Goal: Information Seeking & Learning: Find specific fact

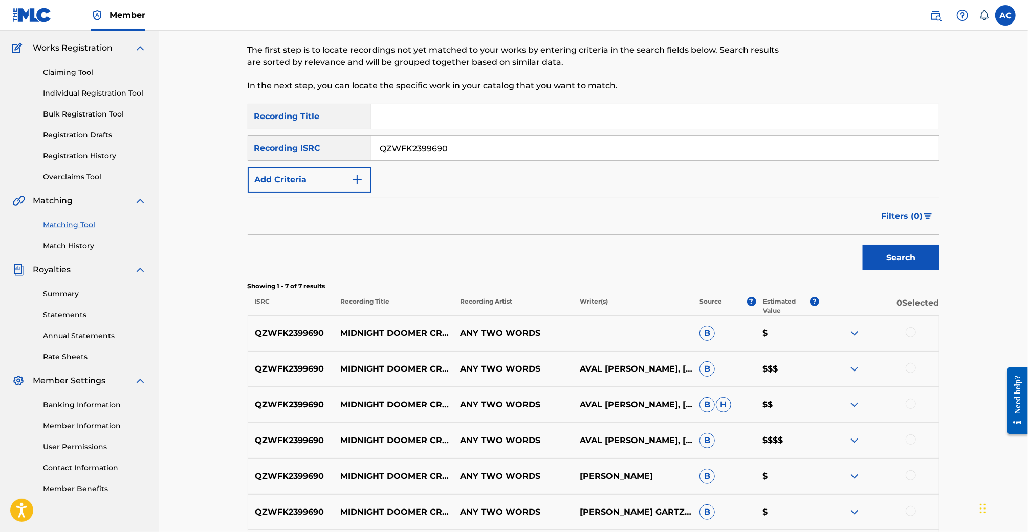
click at [407, 145] on input "QZWFK2399690" at bounding box center [654, 148] width 567 height 25
click at [436, 118] on input "Search Form" at bounding box center [654, 116] width 567 height 25
type input "R"
type input "IRL"
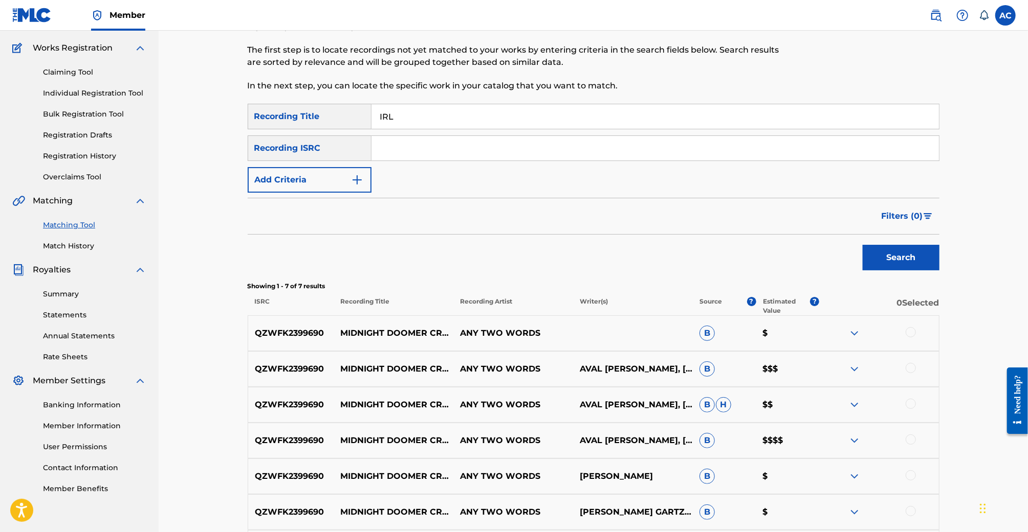
click at [322, 172] on button "Add Criteria" at bounding box center [310, 180] width 124 height 26
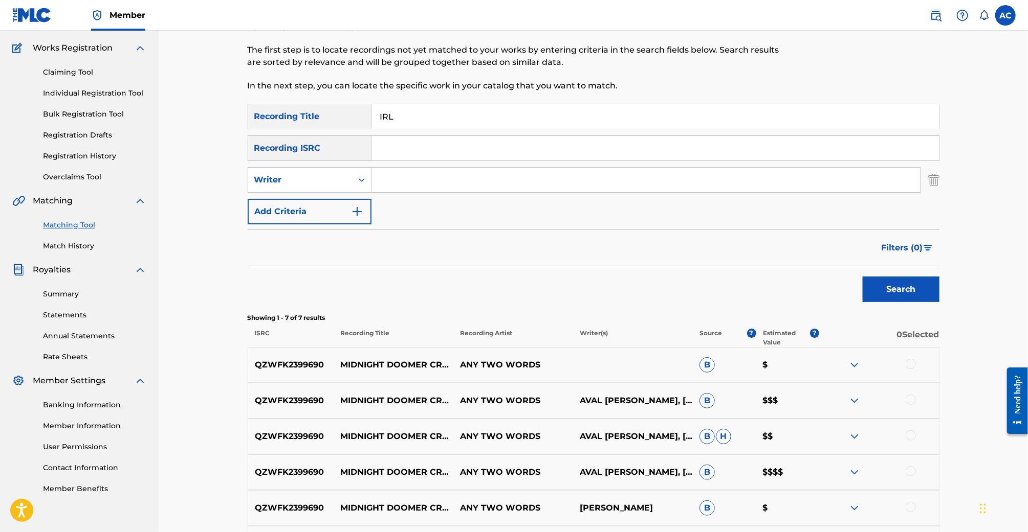
click at [401, 184] on input "Search Form" at bounding box center [645, 180] width 548 height 25
type input "NIC"
click at [862, 277] on button "Search" at bounding box center [900, 290] width 77 height 26
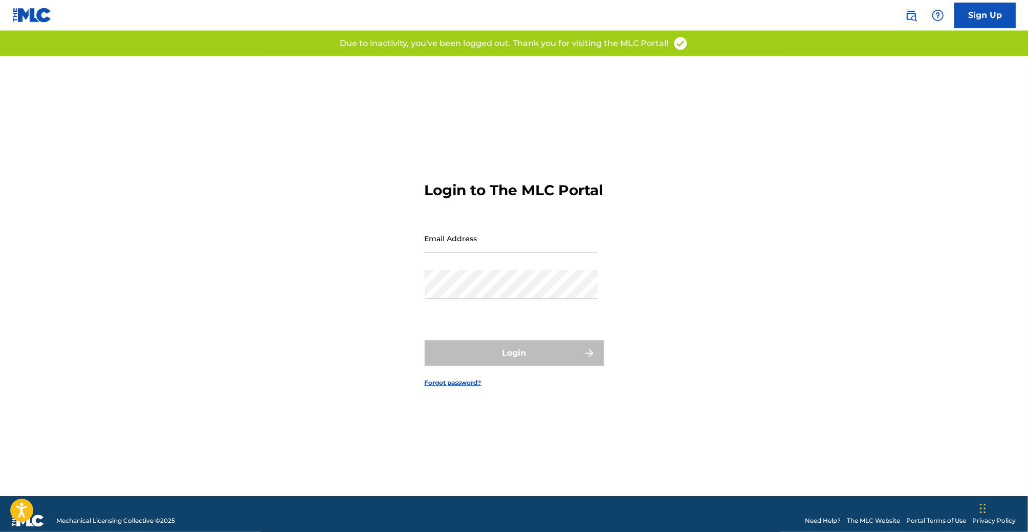
click at [436, 231] on form "Login to The MLC Portal Email Address Password Login Forgot password?" at bounding box center [514, 276] width 179 height 440
click at [447, 244] on input "Email Address" at bounding box center [511, 238] width 173 height 29
type input "[EMAIL_ADDRESS][DOMAIN_NAME]"
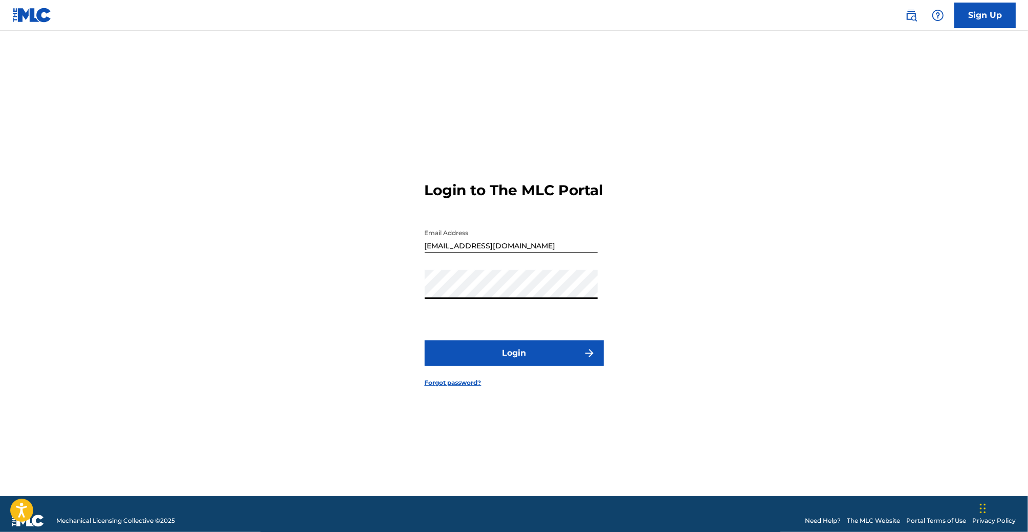
click at [538, 365] on button "Login" at bounding box center [514, 354] width 179 height 26
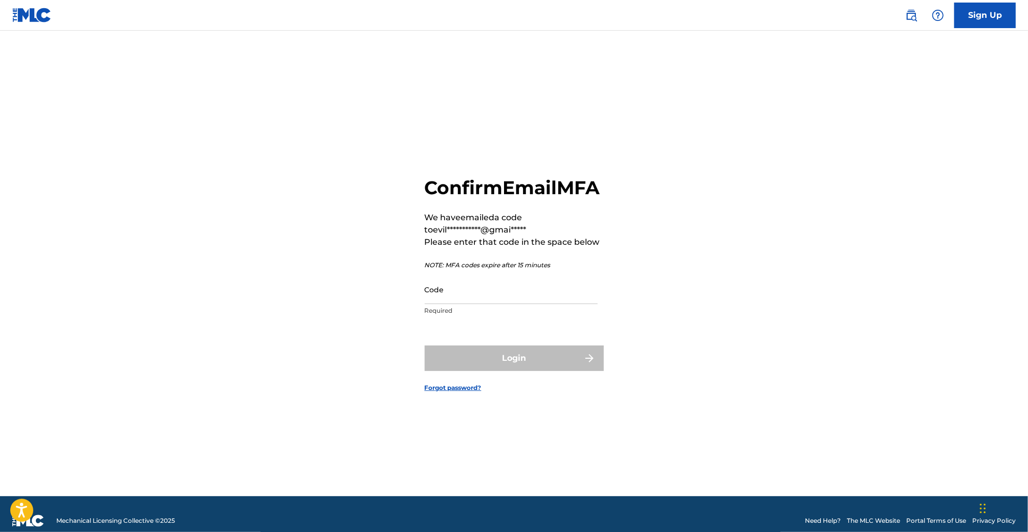
click at [444, 302] on input "Code" at bounding box center [511, 289] width 173 height 29
paste input "112051"
type input "112051"
click at [425, 346] on button "Login" at bounding box center [514, 359] width 179 height 26
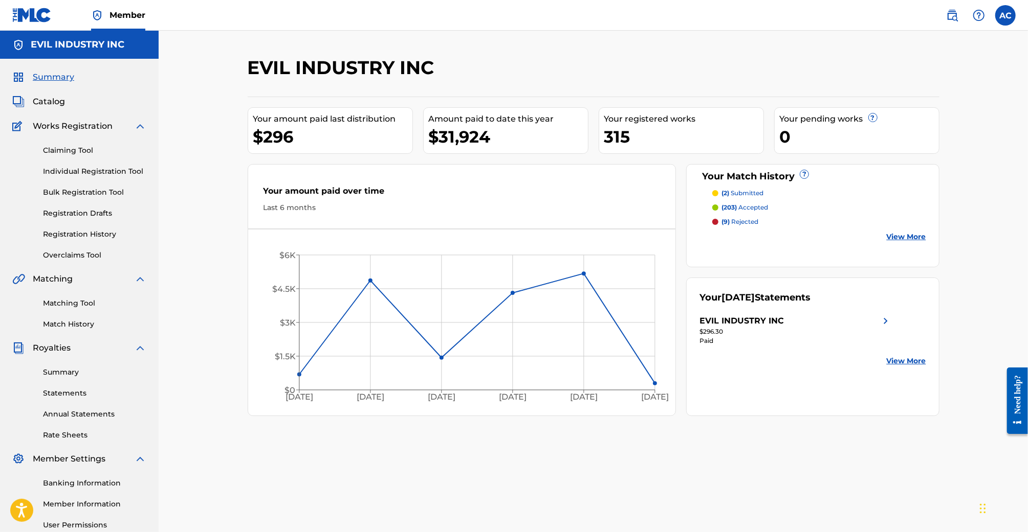
click at [78, 299] on link "Matching Tool" at bounding box center [94, 303] width 103 height 11
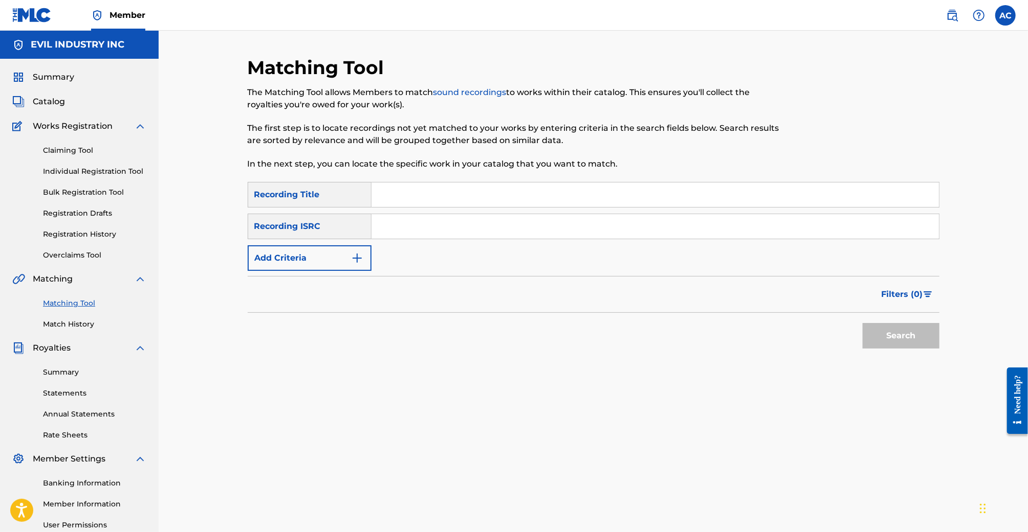
click at [416, 198] on input "Search Form" at bounding box center [654, 195] width 567 height 25
type input "IRL"
click at [349, 253] on button "Add Criteria" at bounding box center [310, 259] width 124 height 26
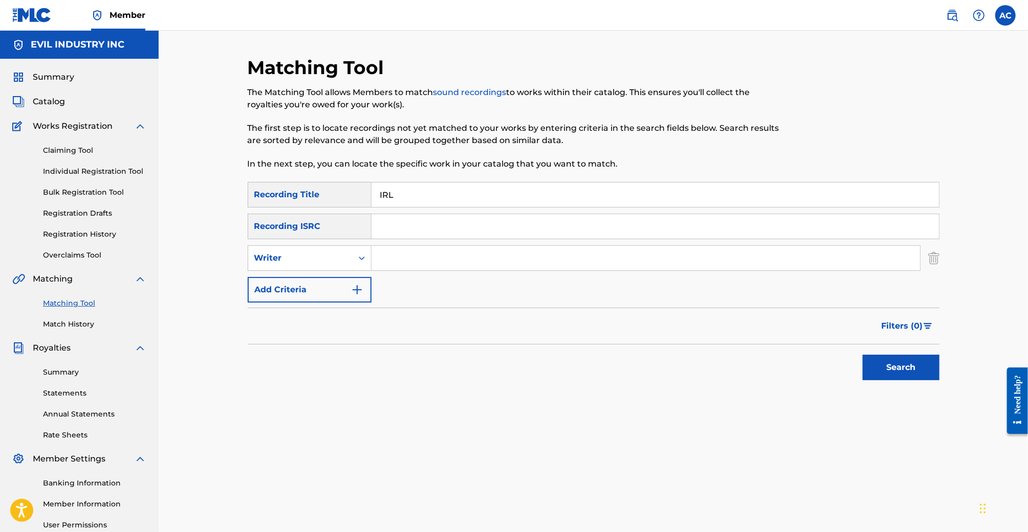
click at [415, 253] on input "Search Form" at bounding box center [645, 258] width 548 height 25
type input "NIC D"
click at [862, 355] on button "Search" at bounding box center [900, 368] width 77 height 26
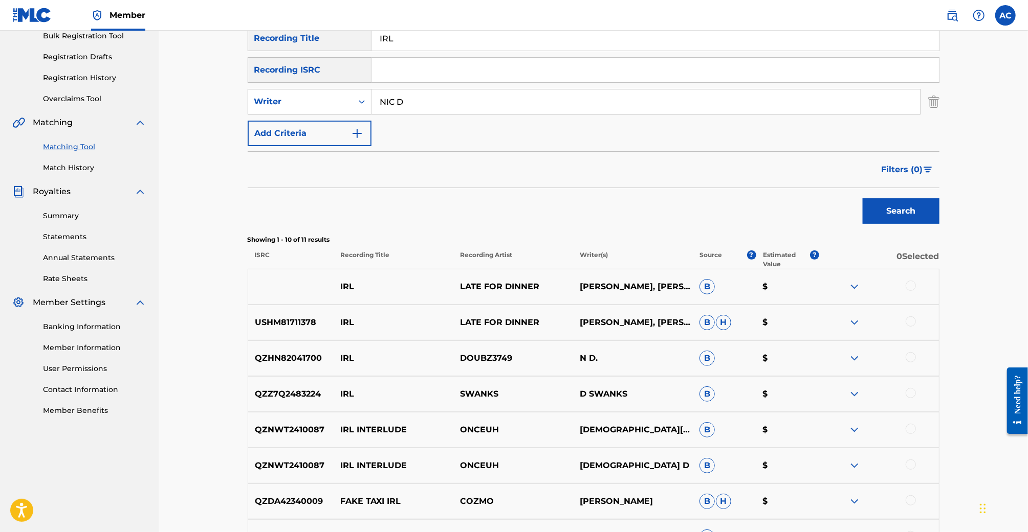
scroll to position [173, 0]
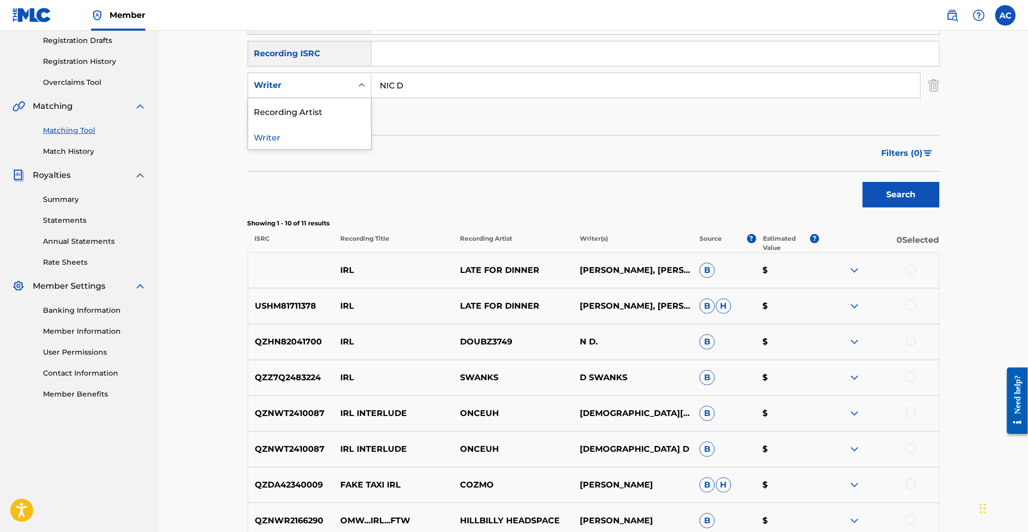
click at [341, 95] on div "Writer" at bounding box center [300, 85] width 104 height 19
click at [338, 120] on div "Recording Artist" at bounding box center [309, 111] width 123 height 26
click at [437, 83] on input "Search Form" at bounding box center [645, 85] width 548 height 25
type input "I"
type input "NIC D"
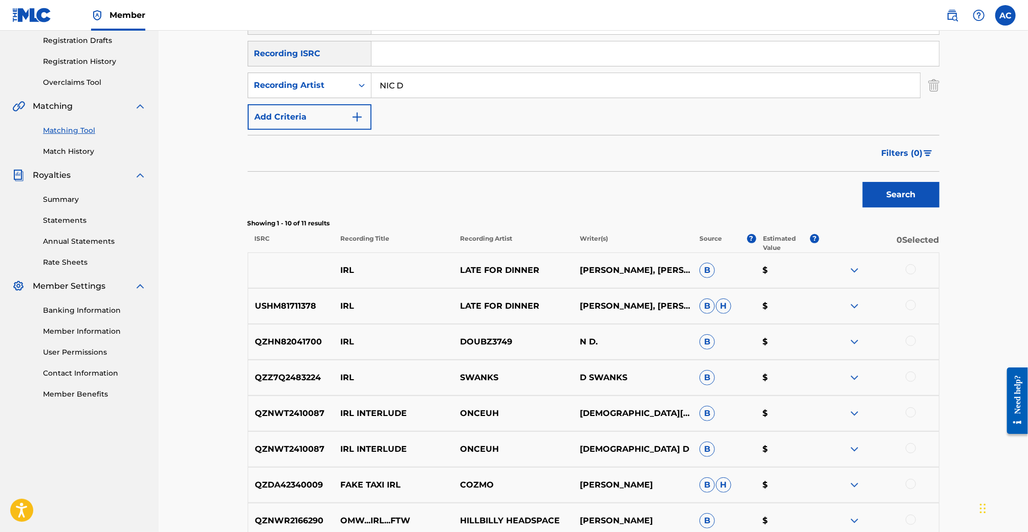
click at [862, 182] on button "Search" at bounding box center [900, 195] width 77 height 26
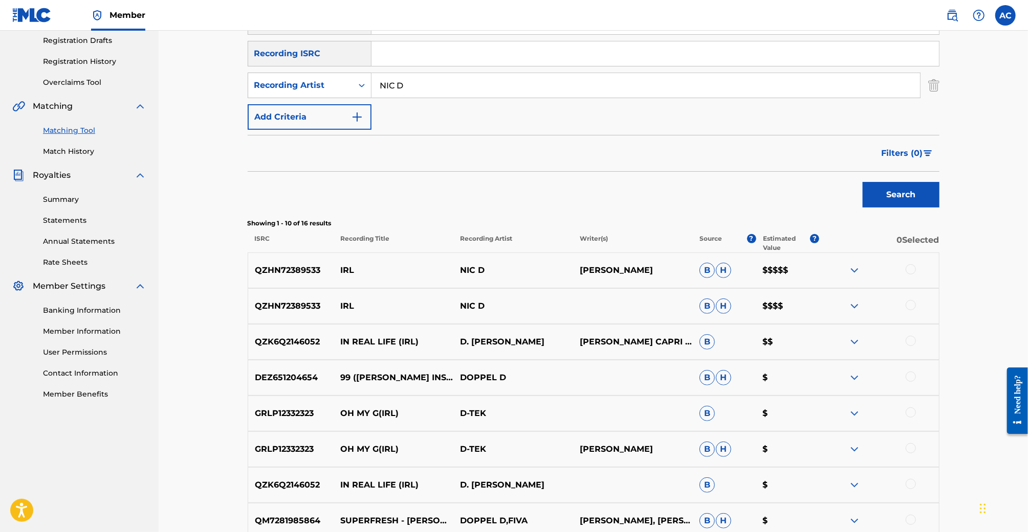
click at [854, 274] on img at bounding box center [854, 270] width 12 height 12
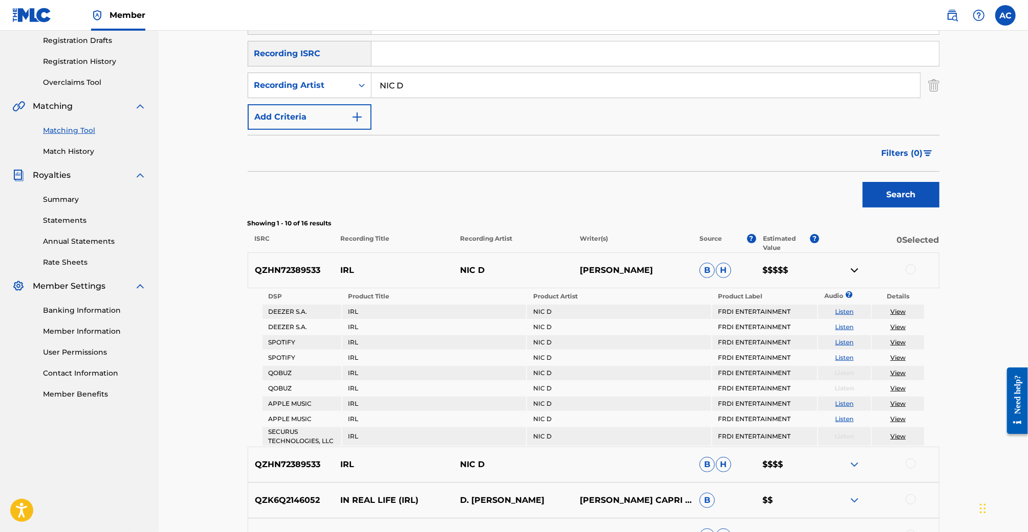
click at [854, 274] on img at bounding box center [854, 270] width 12 height 12
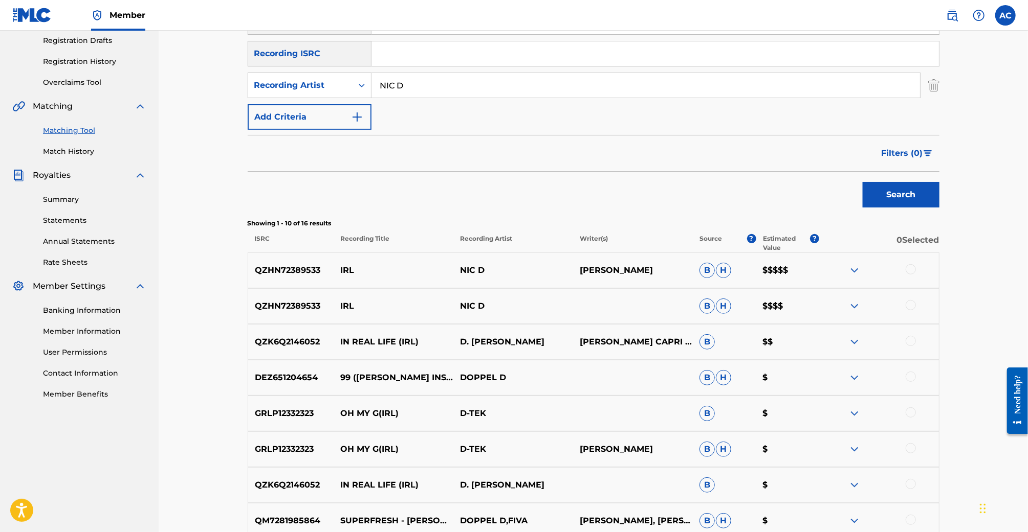
click at [854, 274] on img at bounding box center [854, 270] width 12 height 12
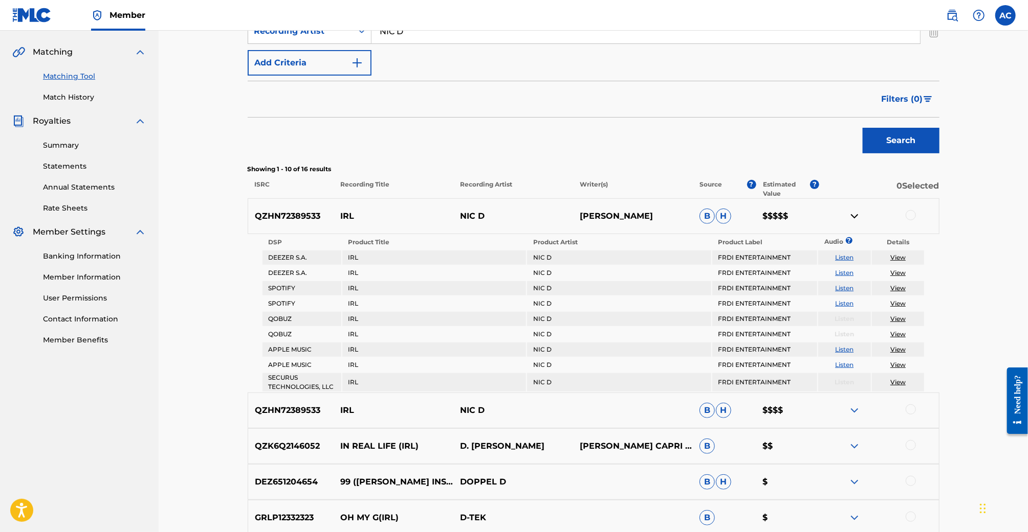
scroll to position [236, 0]
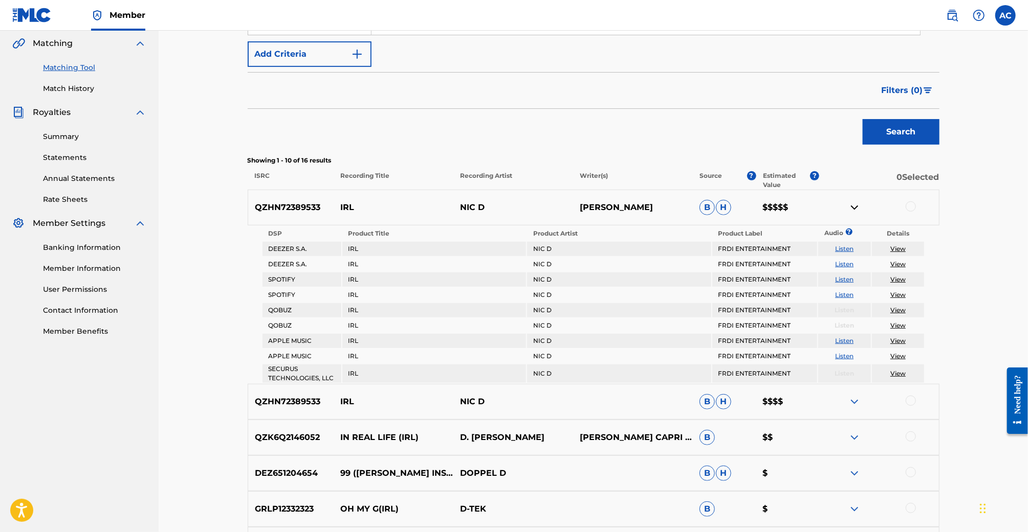
click at [858, 214] on div "QZHN72389533 IRL NIC D NICOLAS DONOVAN B H $$$$$" at bounding box center [594, 208] width 692 height 36
click at [858, 211] on img at bounding box center [854, 208] width 12 height 12
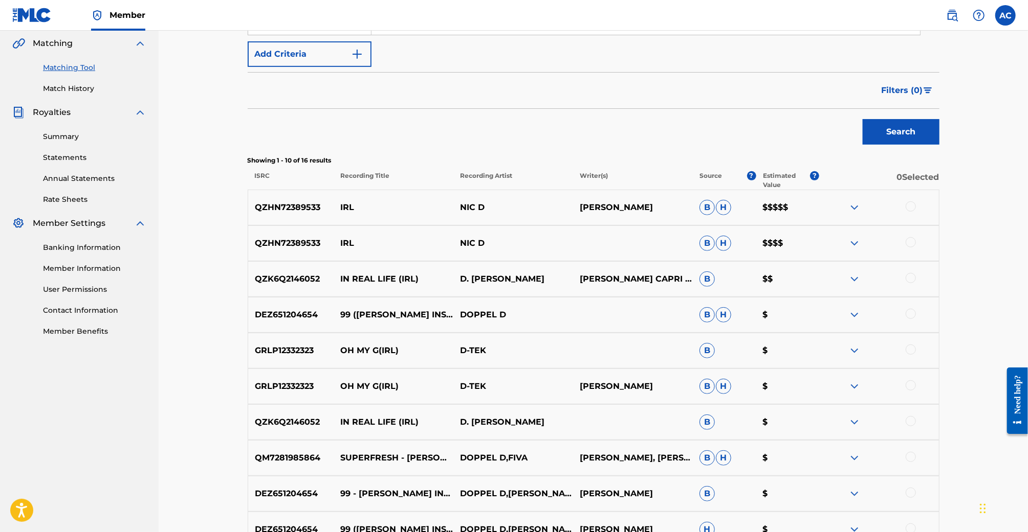
click at [866, 209] on div at bounding box center [879, 208] width 120 height 12
click at [856, 209] on img at bounding box center [854, 208] width 12 height 12
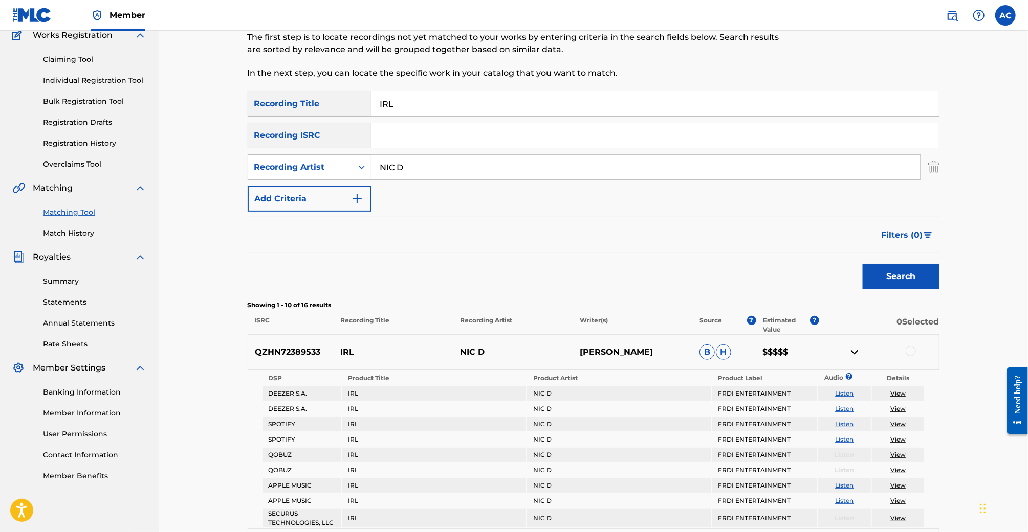
scroll to position [0, 0]
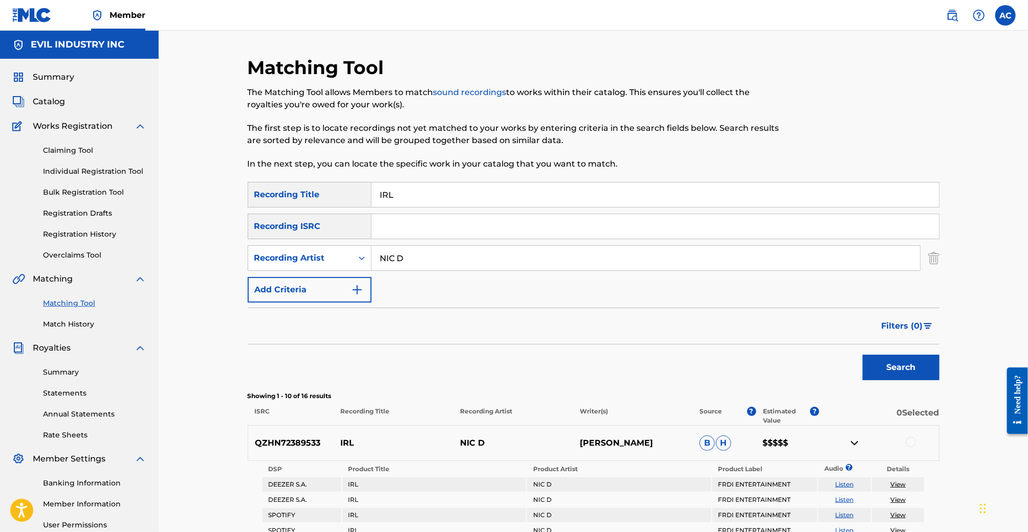
click at [69, 158] on div "Claiming Tool Individual Registration Tool Bulk Registration Tool Registration …" at bounding box center [79, 196] width 134 height 128
click at [67, 146] on link "Claiming Tool" at bounding box center [94, 150] width 103 height 11
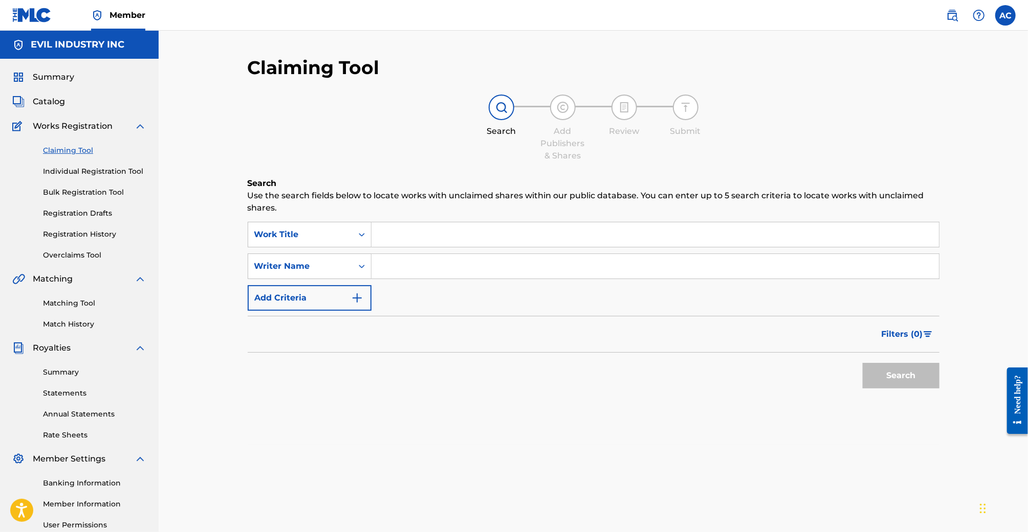
click at [392, 224] on input "Search Form" at bounding box center [654, 234] width 567 height 25
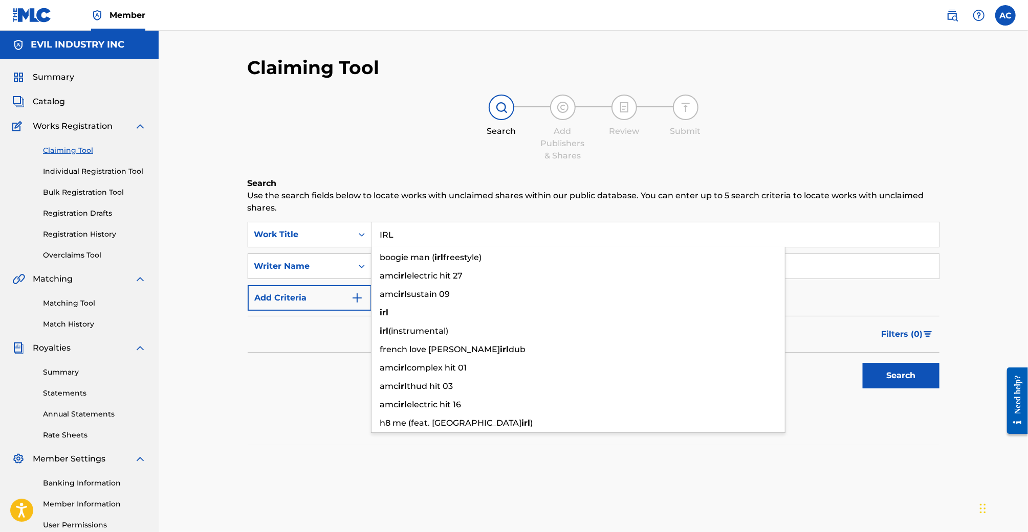
type input "IRL"
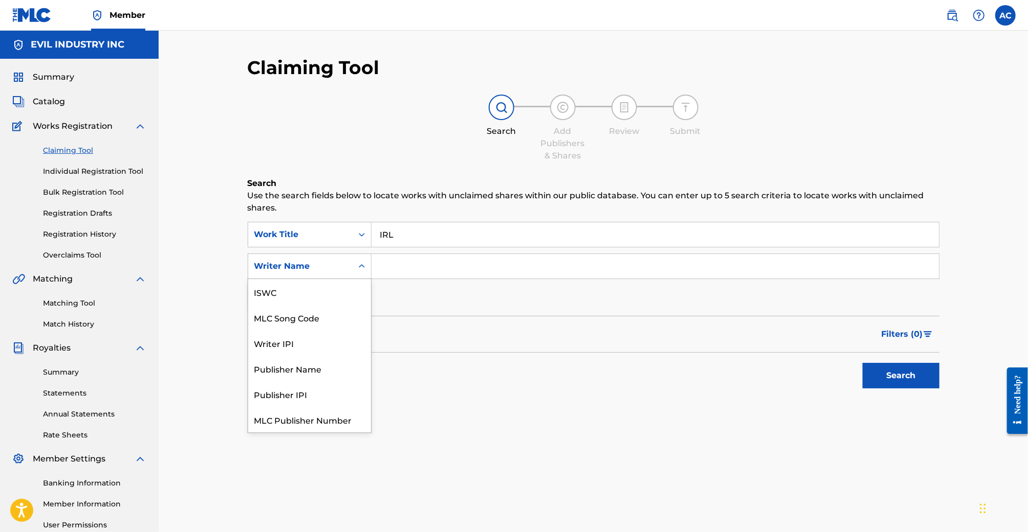
click at [329, 259] on div "Writer Name" at bounding box center [300, 266] width 104 height 19
click at [450, 271] on input "Search Form" at bounding box center [654, 266] width 567 height 25
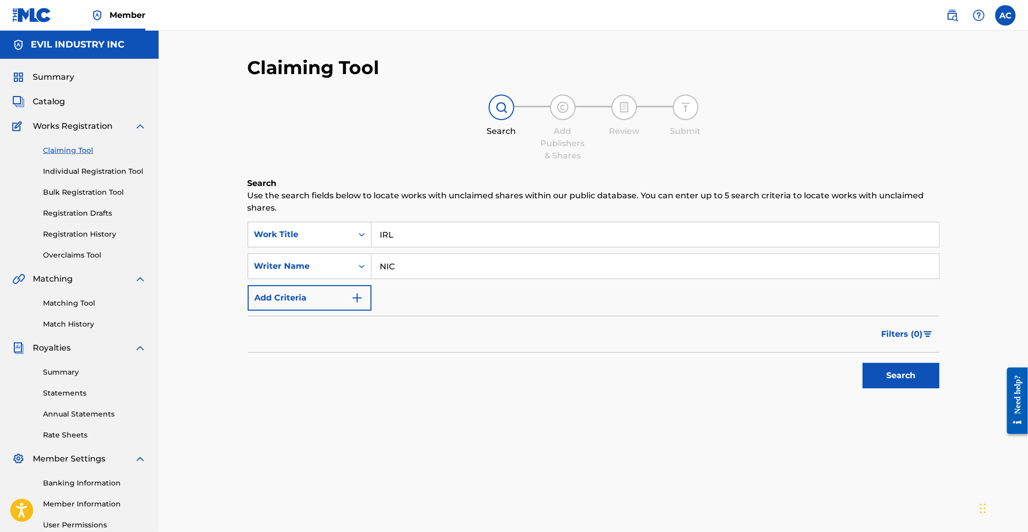
type input "NICOLAS DONOVAN"
click at [862, 363] on button "Search" at bounding box center [900, 376] width 77 height 26
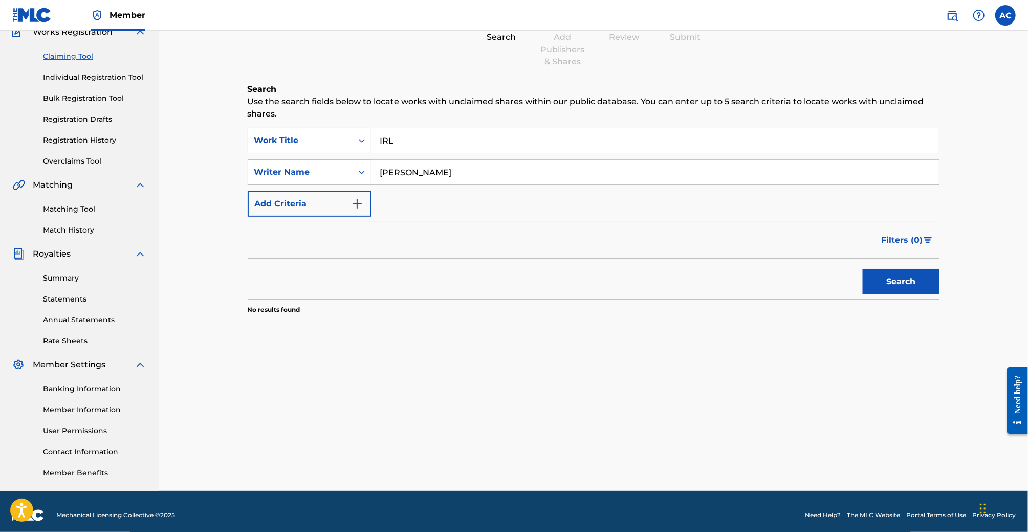
scroll to position [92, 0]
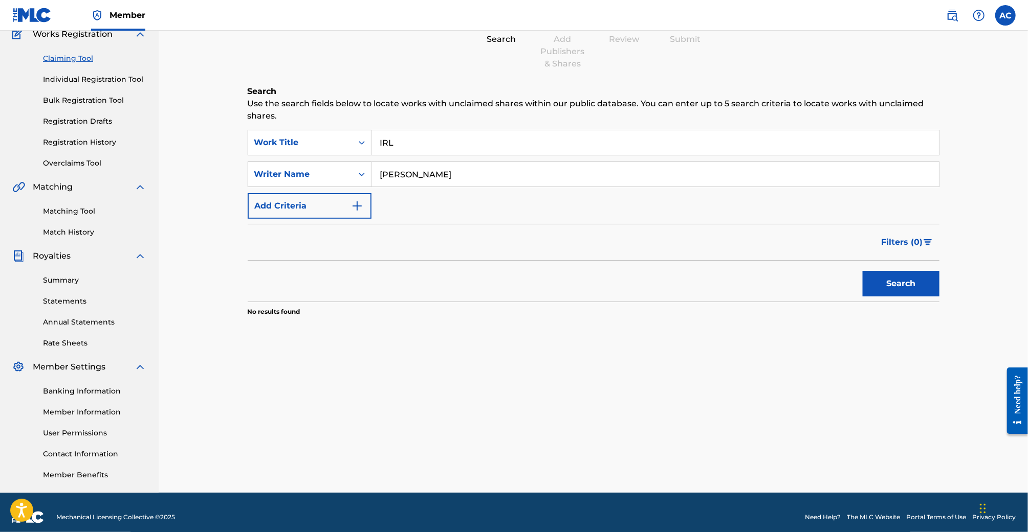
click at [464, 171] on input "NICOLAS DONOVAN" at bounding box center [654, 174] width 567 height 25
click at [862, 271] on button "Search" at bounding box center [900, 284] width 77 height 26
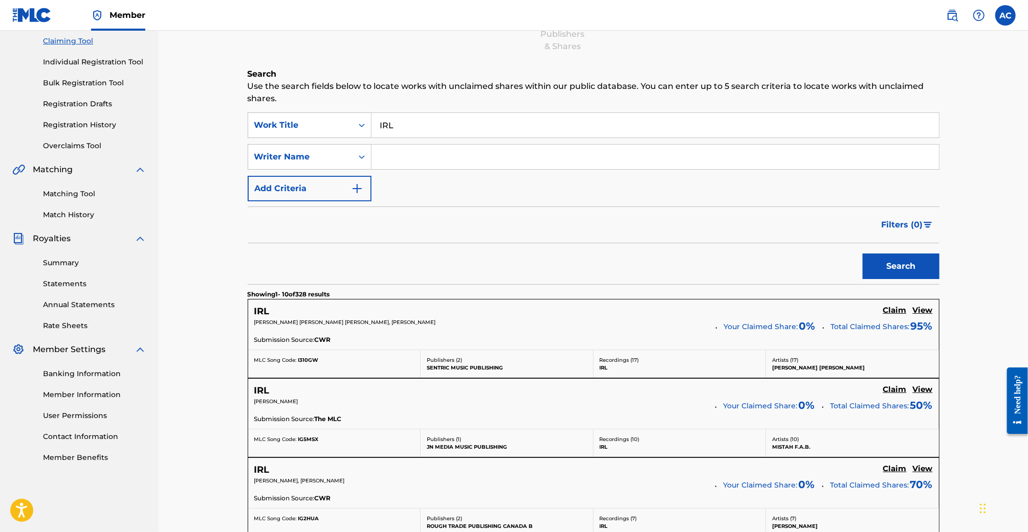
scroll to position [0, 0]
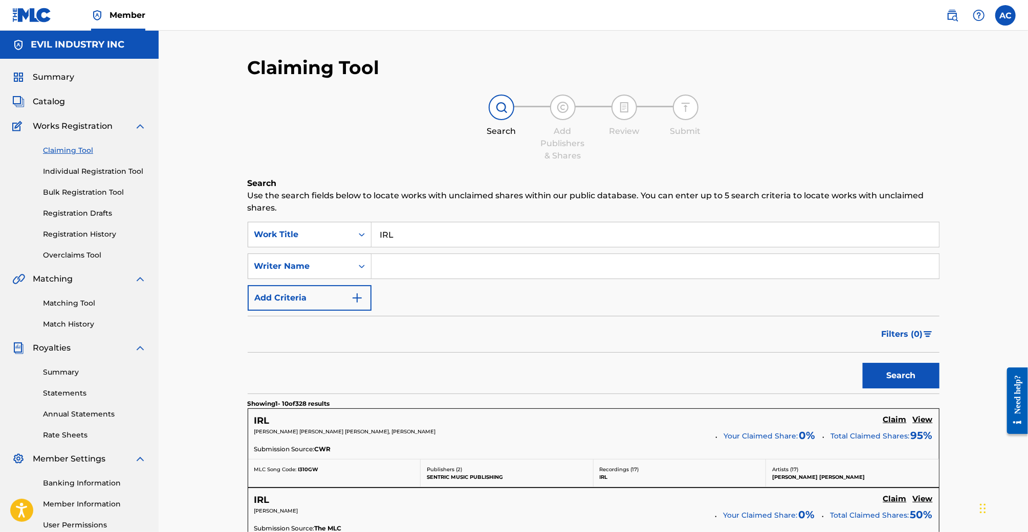
click at [330, 300] on button "Add Criteria" at bounding box center [310, 298] width 124 height 26
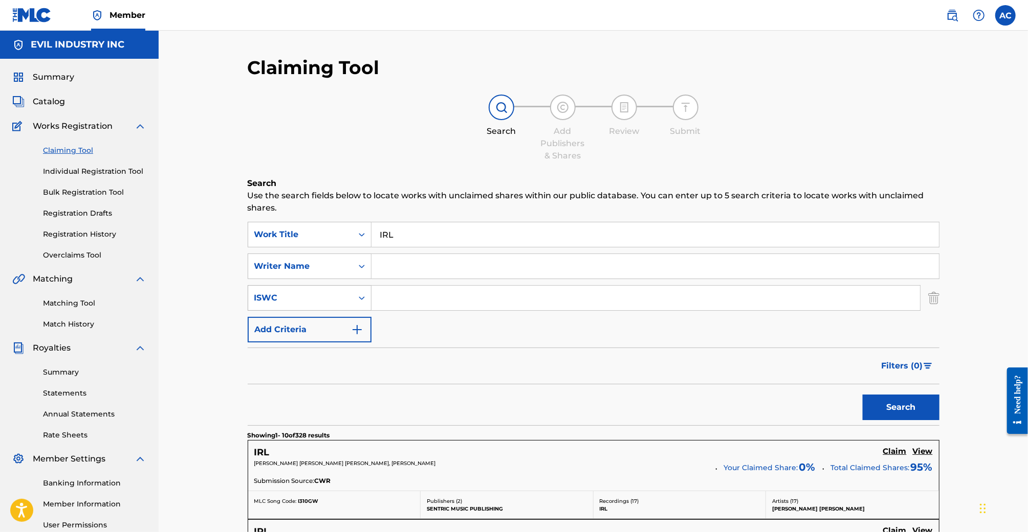
click at [336, 305] on div "ISWC" at bounding box center [300, 297] width 104 height 19
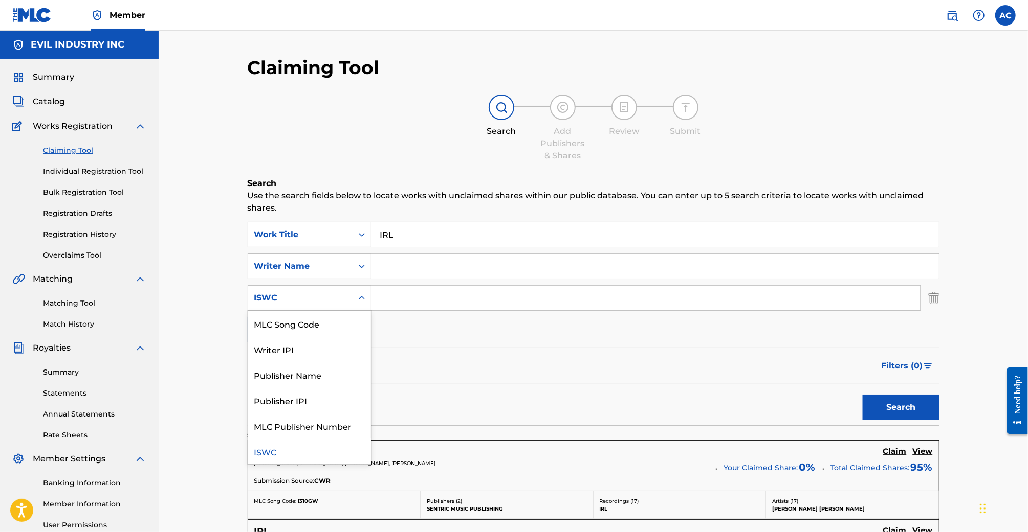
click at [913, 20] on nav "Member AC AC Aaron Cada evilindustryinc@gmail.com Notification Preferences Prof…" at bounding box center [514, 15] width 1028 height 31
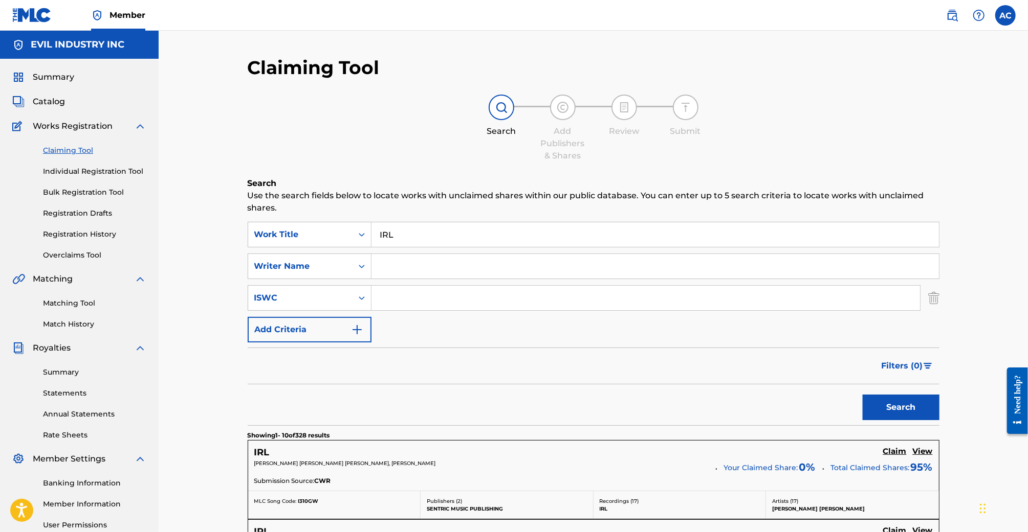
click at [399, 283] on div "SearchWithCriteria65b7dd8d-493e-4d53-9bbb-8dee532d68ab Work Title IRL SearchWit…" at bounding box center [594, 282] width 692 height 121
click at [395, 296] on input "Search Form" at bounding box center [645, 298] width 548 height 25
paste input "T3186216939"
type input "T3186216939"
click at [862, 395] on button "Search" at bounding box center [900, 408] width 77 height 26
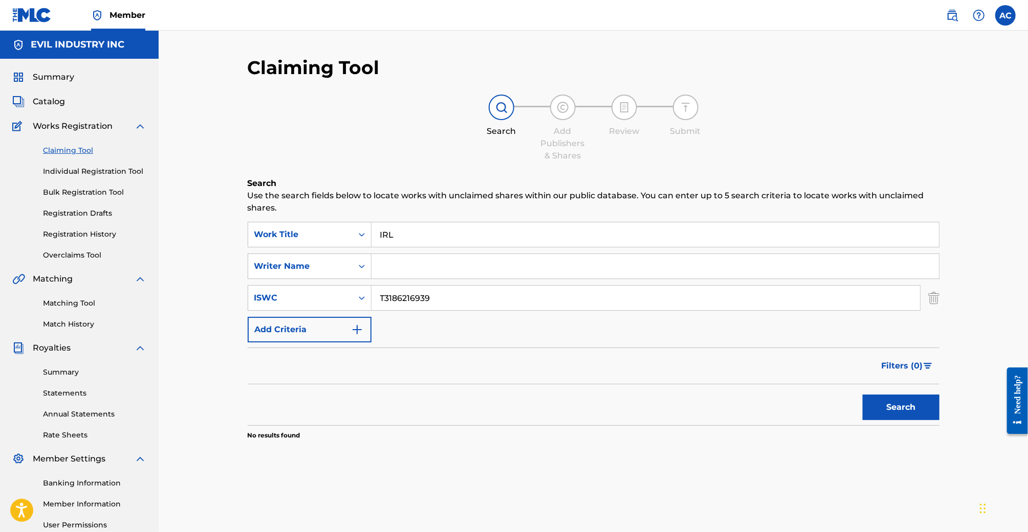
click at [440, 301] on input "T3186216939" at bounding box center [645, 298] width 548 height 25
click at [862, 395] on button "Search" at bounding box center [900, 408] width 77 height 26
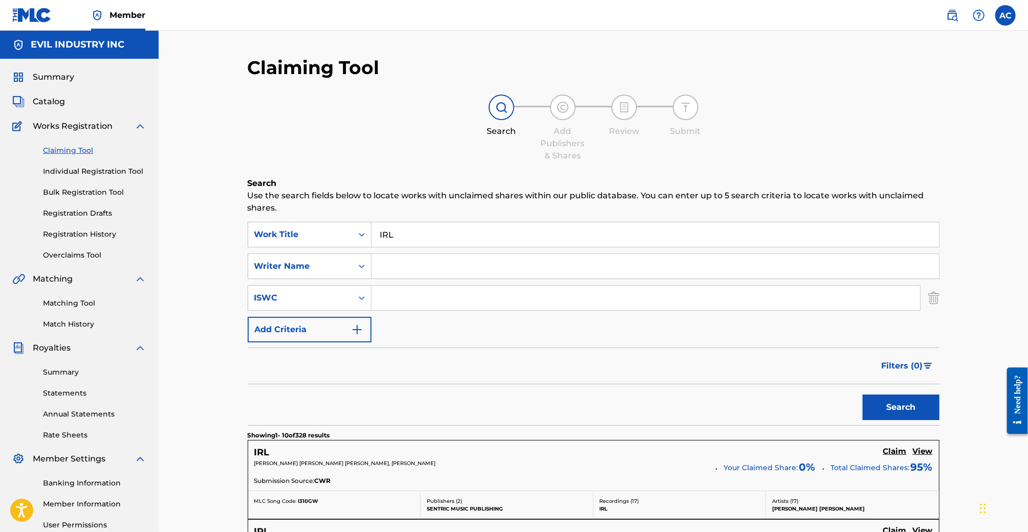
paste input "62483206"
type input "62483206"
click at [340, 292] on div "ISWC" at bounding box center [300, 298] width 92 height 12
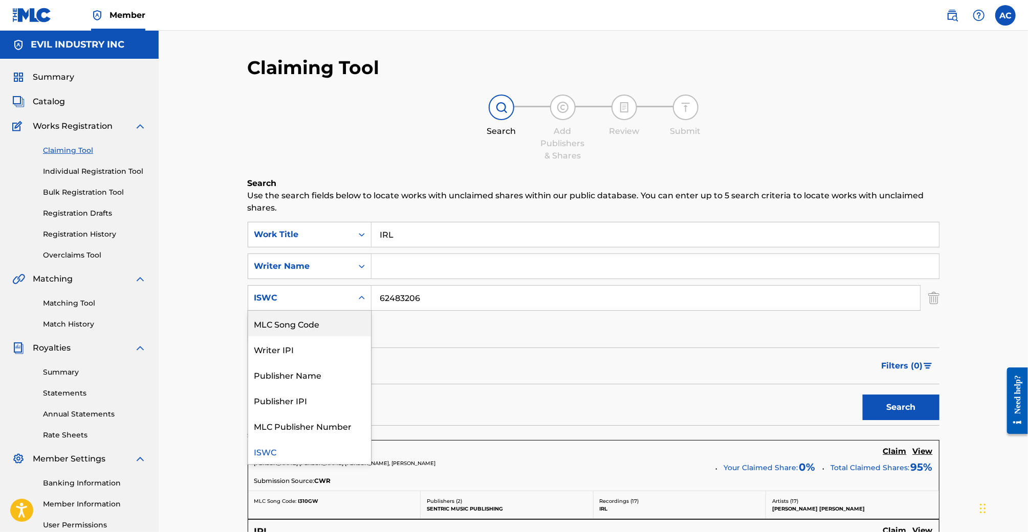
click at [333, 329] on div "MLC Song Code" at bounding box center [309, 324] width 123 height 26
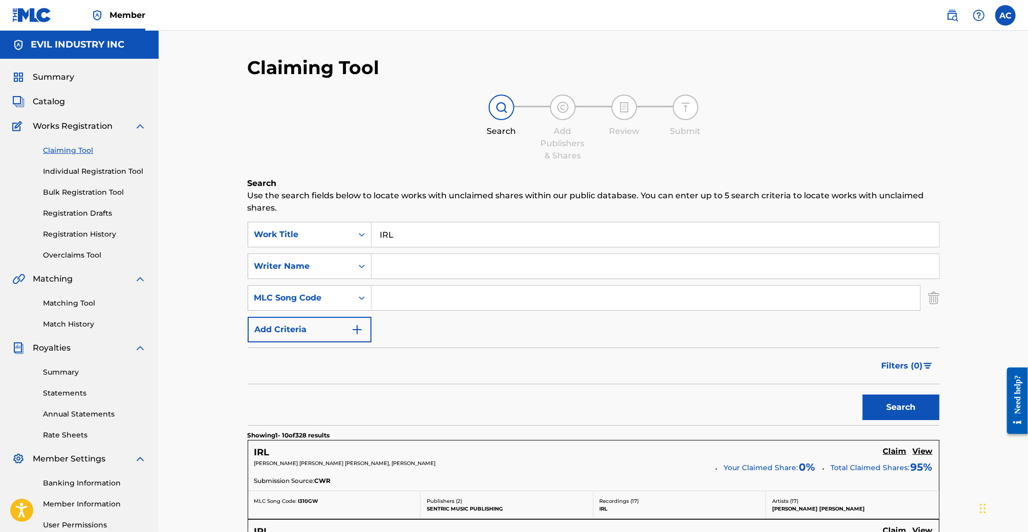
click at [333, 329] on button "Add Criteria" at bounding box center [310, 330] width 124 height 26
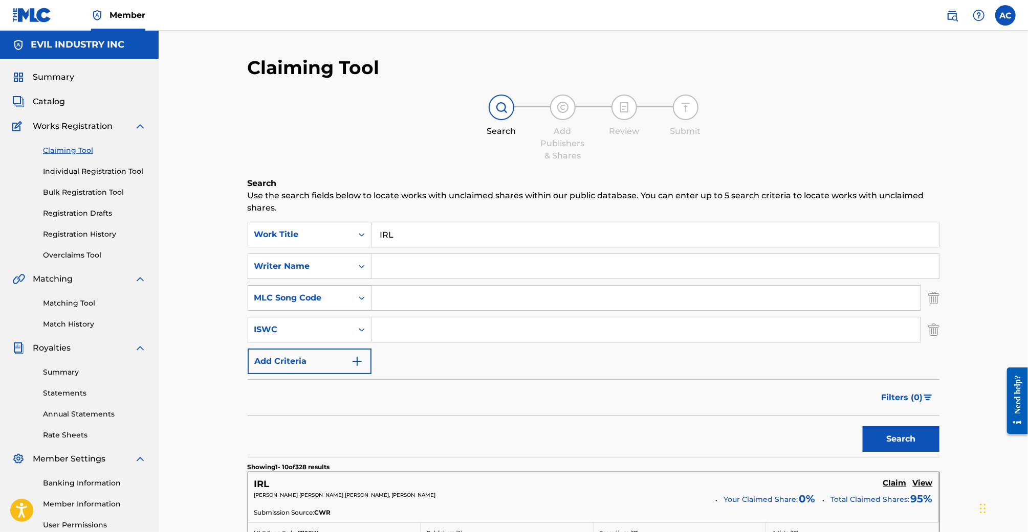
click at [338, 303] on div "MLC Song Code" at bounding box center [300, 298] width 92 height 12
click at [332, 378] on div "Publisher IPI" at bounding box center [309, 375] width 123 height 26
click at [407, 302] on input "Search Form" at bounding box center [645, 298] width 548 height 25
paste input "00715279828"
type input "00715279828"
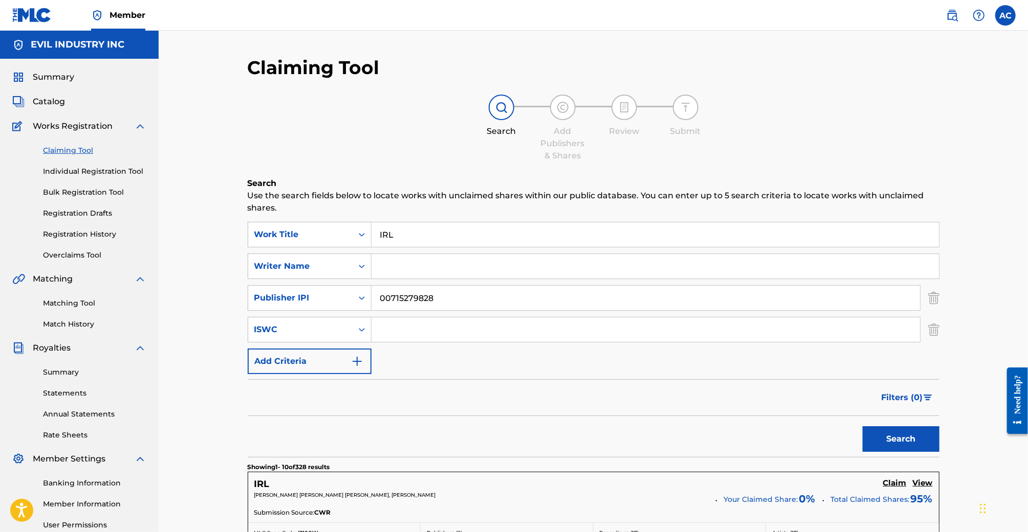
click at [862, 427] on button "Search" at bounding box center [900, 440] width 77 height 26
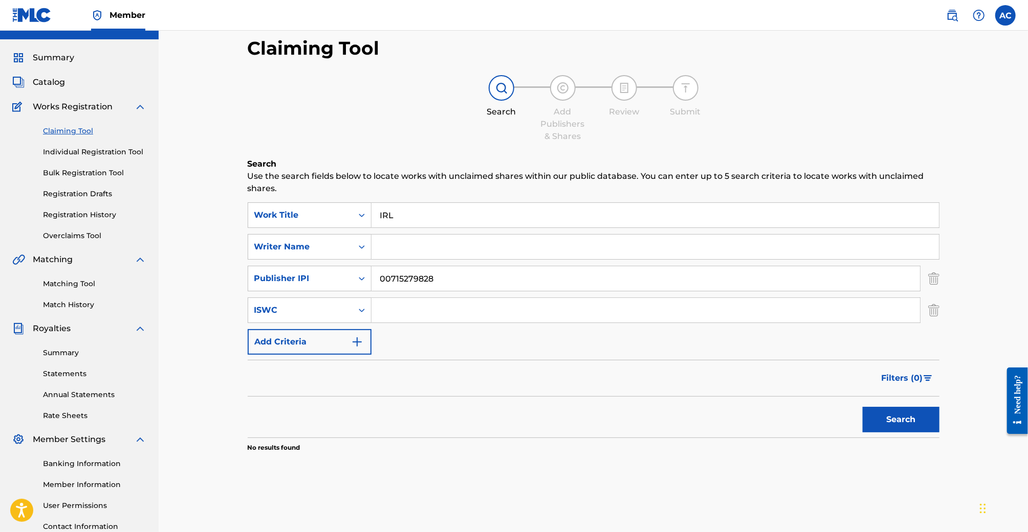
scroll to position [28, 0]
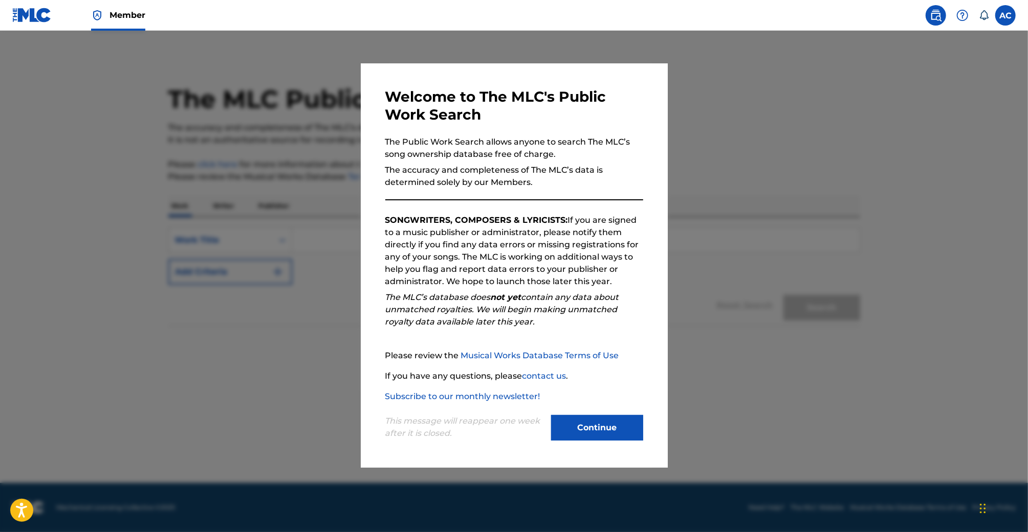
click at [601, 419] on button "Continue" at bounding box center [597, 428] width 92 height 26
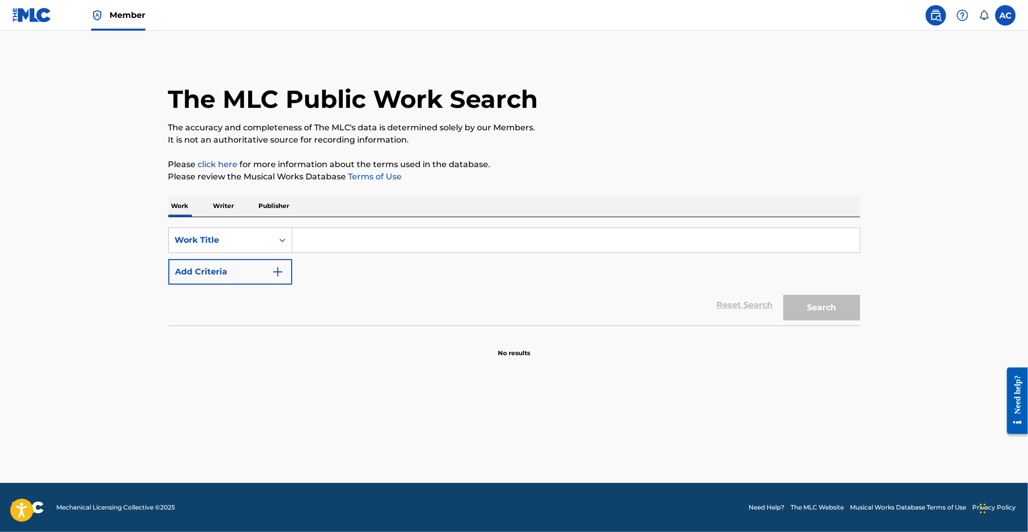
click at [397, 249] on input "Search Form" at bounding box center [575, 240] width 567 height 25
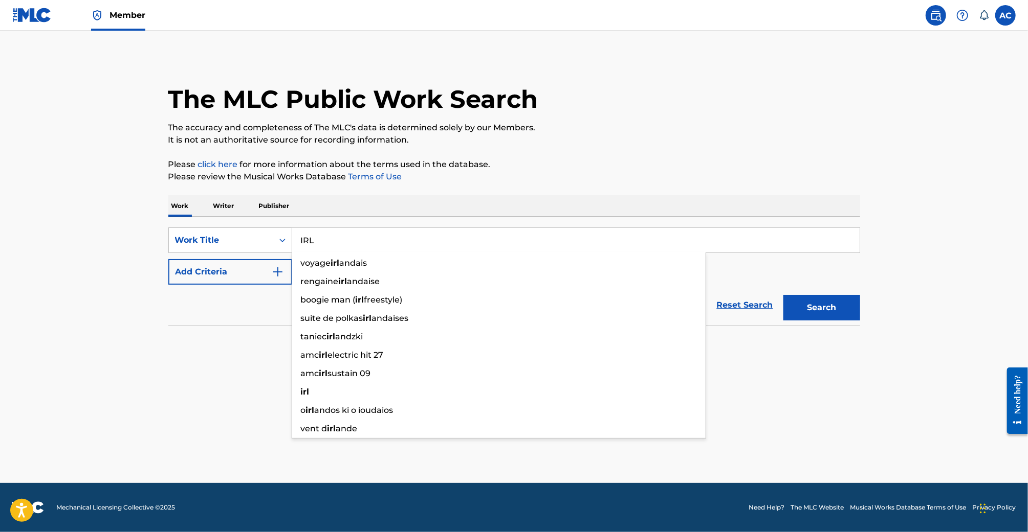
type input "IRL"
click at [270, 266] on button "Add Criteria" at bounding box center [230, 272] width 124 height 26
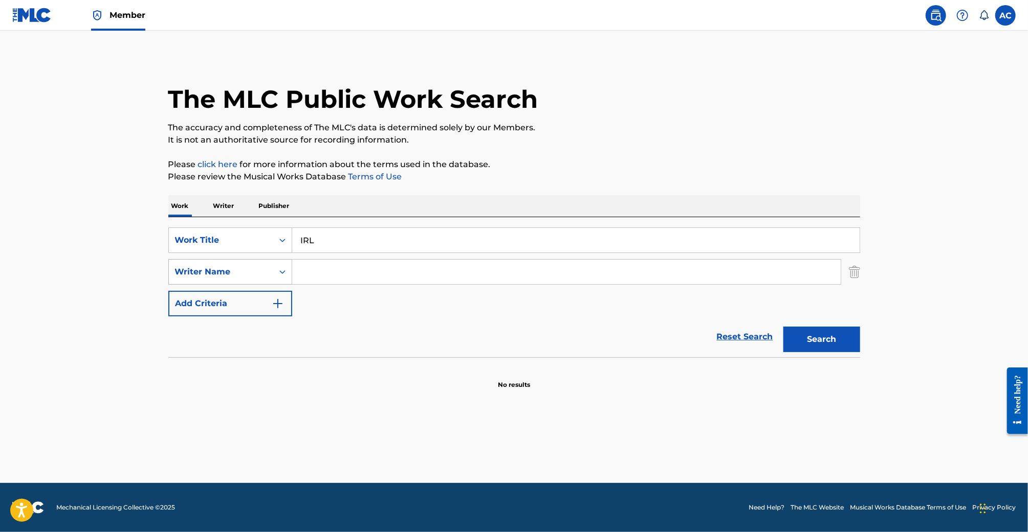
click at [286, 269] on icon "Search Form" at bounding box center [282, 272] width 10 height 10
click at [226, 209] on p "Writer" at bounding box center [223, 205] width 27 height 21
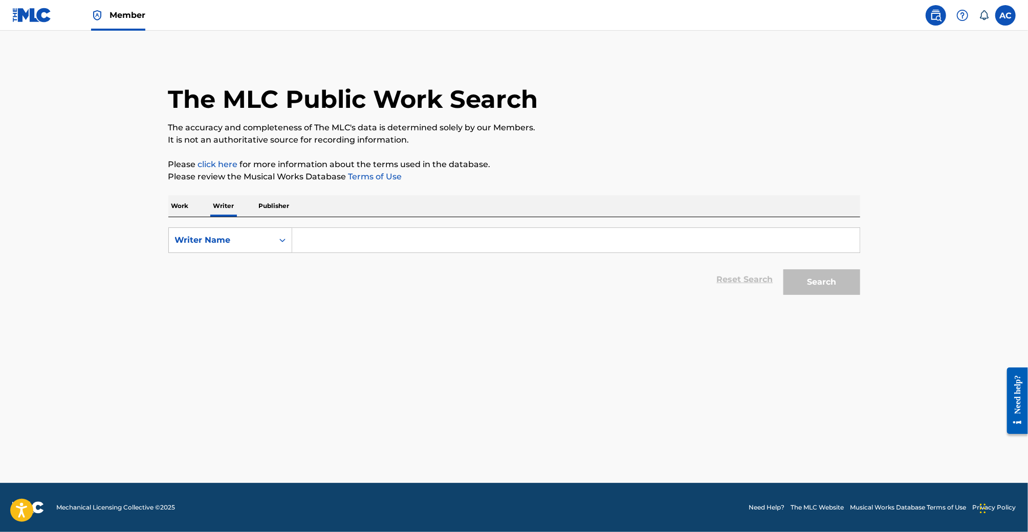
click at [182, 209] on p "Work" at bounding box center [180, 205] width 24 height 21
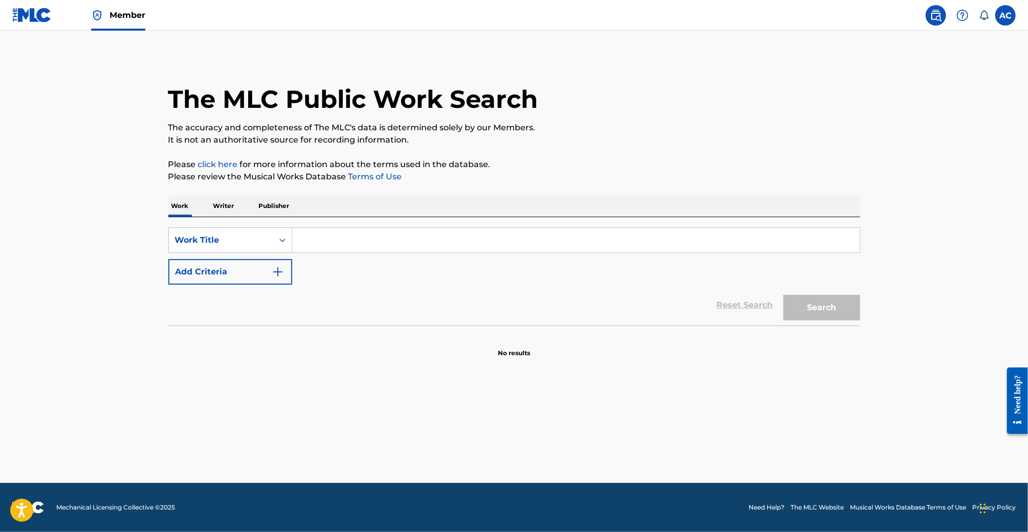
click at [317, 231] on input "Search Form" at bounding box center [575, 240] width 567 height 25
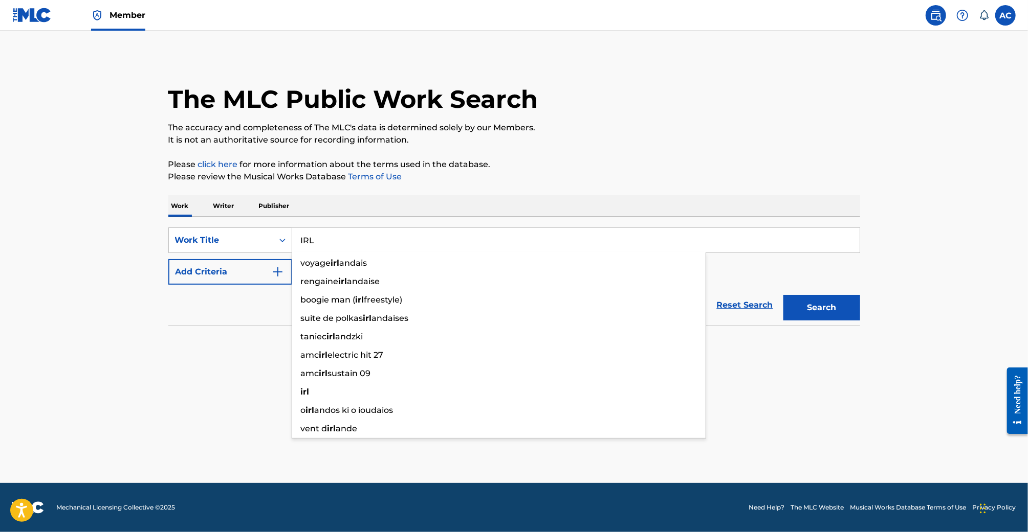
type input "IRL"
click at [271, 273] on button "Add Criteria" at bounding box center [230, 272] width 124 height 26
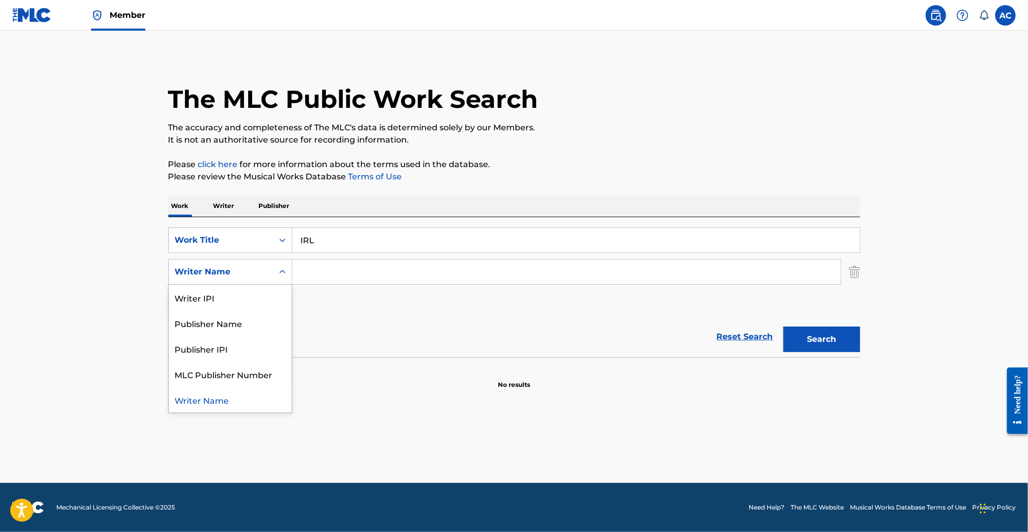
click at [289, 280] on div "Search Form" at bounding box center [282, 272] width 18 height 18
click at [342, 276] on input "Search Form" at bounding box center [566, 272] width 548 height 25
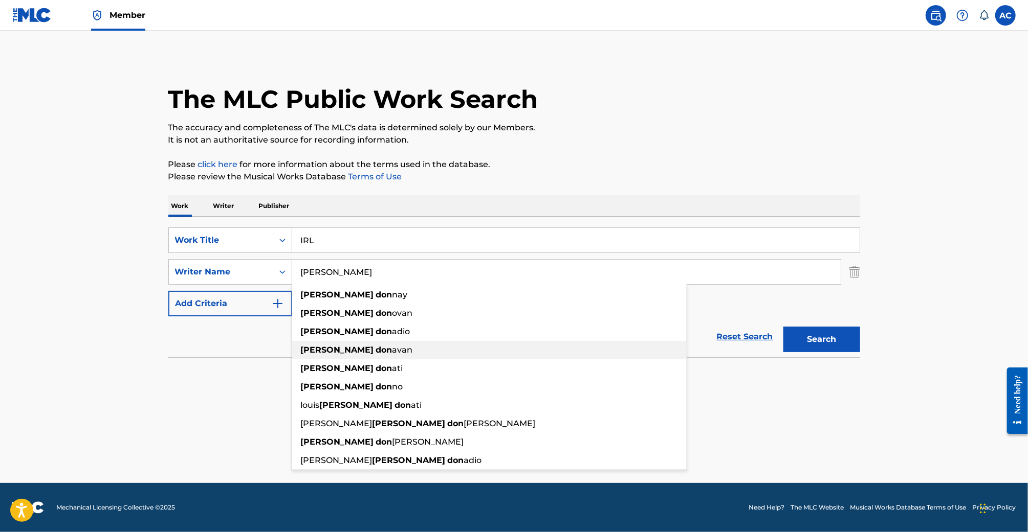
click at [389, 347] on div "nicolas don avan" at bounding box center [489, 350] width 394 height 18
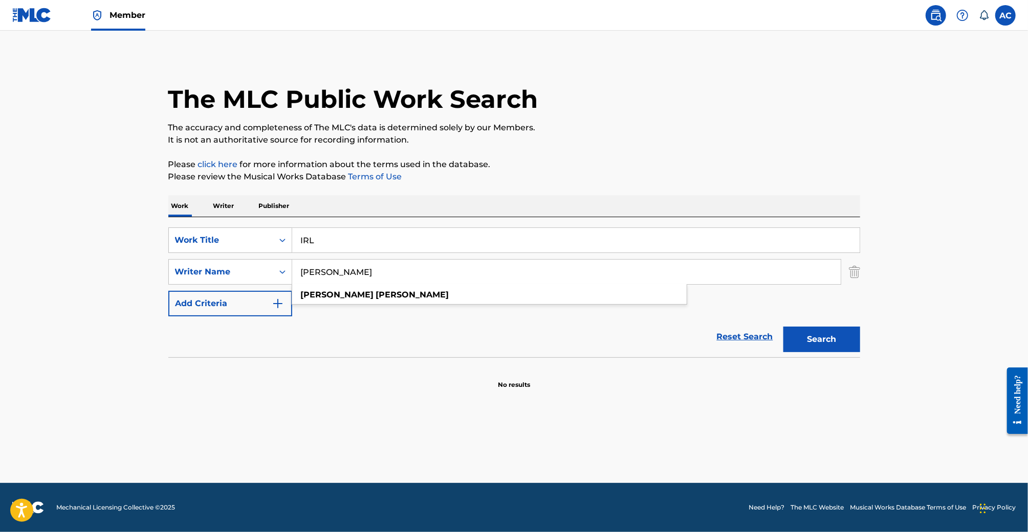
click at [354, 270] on input "nicolas donavan" at bounding box center [566, 272] width 548 height 25
type input "nicolas donovan"
click at [783, 327] on button "Search" at bounding box center [821, 340] width 77 height 26
click at [834, 328] on button "Search" at bounding box center [821, 340] width 77 height 26
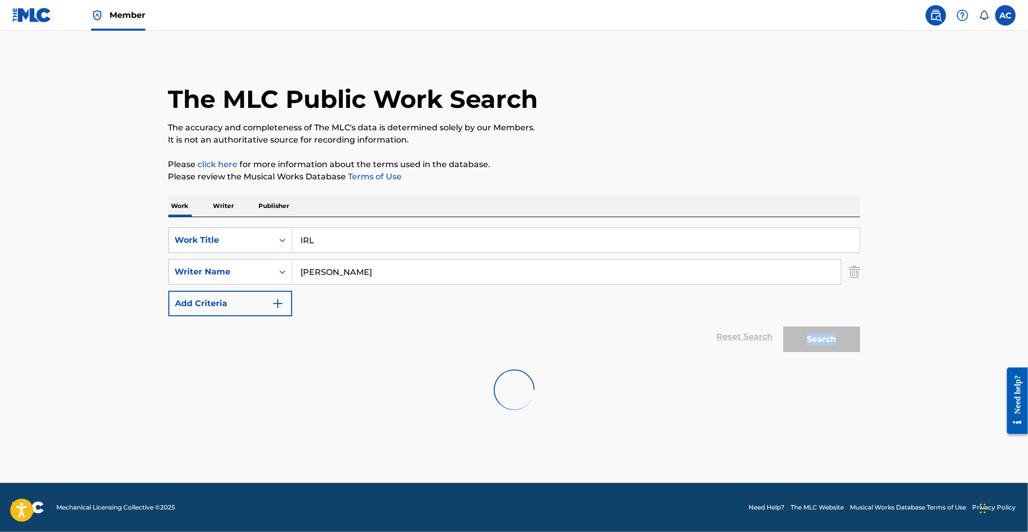
click at [834, 328] on div "Search" at bounding box center [819, 337] width 82 height 41
click at [834, 328] on button "Search" at bounding box center [821, 340] width 77 height 26
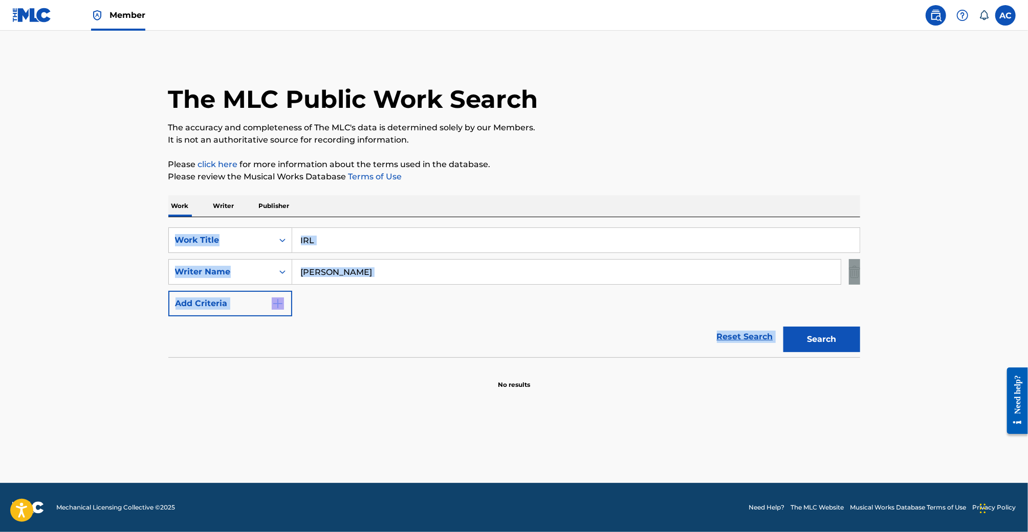
click at [834, 328] on div "Search" at bounding box center [819, 337] width 82 height 41
click at [834, 328] on button "Search" at bounding box center [821, 340] width 77 height 26
